Goal: Navigation & Orientation: Find specific page/section

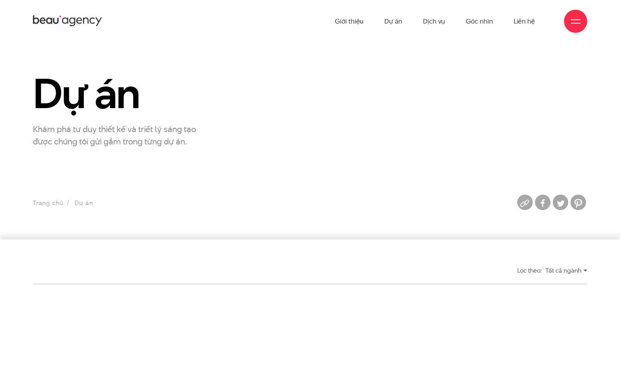
scroll to position [540, 0]
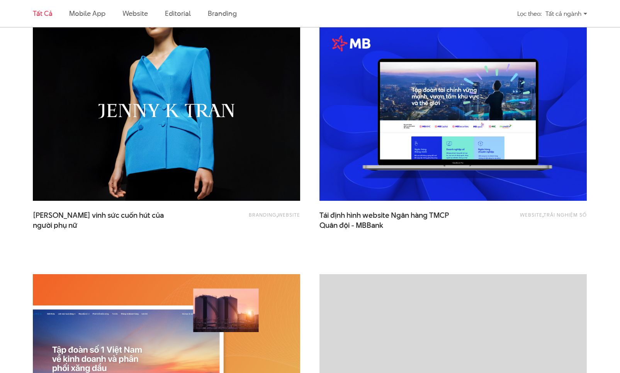
click at [42, 15] on link "Tất cả" at bounding box center [42, 13] width 19 height 10
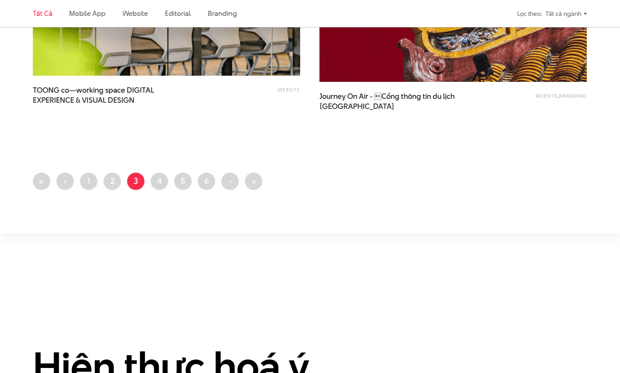
scroll to position [1802, 0]
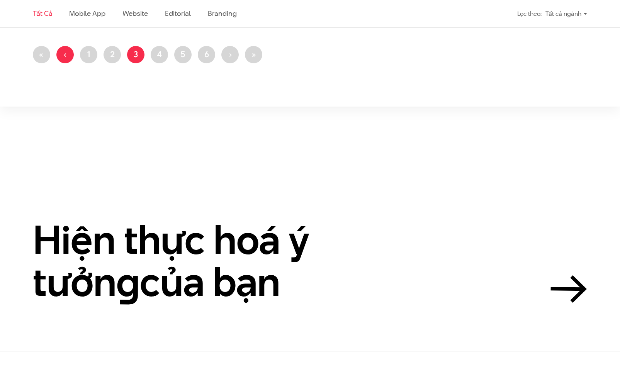
click at [70, 60] on link "Trang trước ‹" at bounding box center [64, 54] width 17 height 17
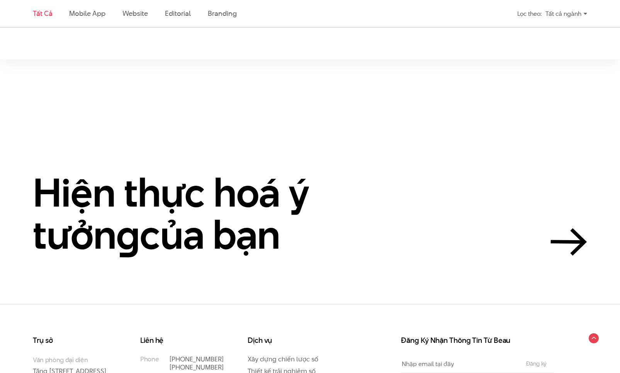
scroll to position [1802, 0]
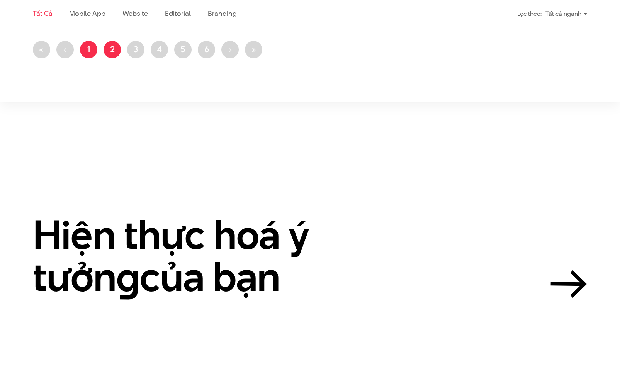
click at [90, 52] on link "Trang 1" at bounding box center [88, 49] width 17 height 17
